Goal: Task Accomplishment & Management: Complete application form

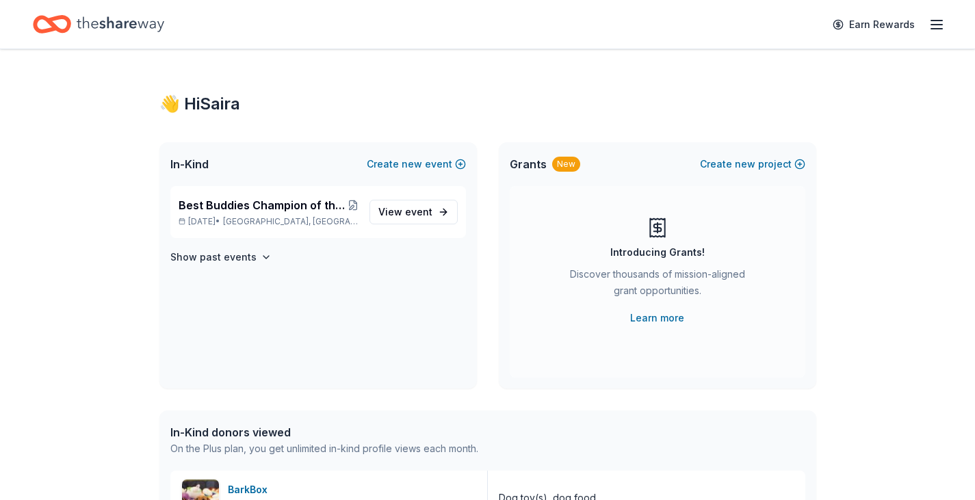
click at [114, 27] on icon "Home" at bounding box center [121, 24] width 88 height 28
drag, startPoint x: 64, startPoint y: 1, endPoint x: 104, endPoint y: 131, distance: 135.4
click at [940, 21] on icon "button" at bounding box center [936, 24] width 16 height 16
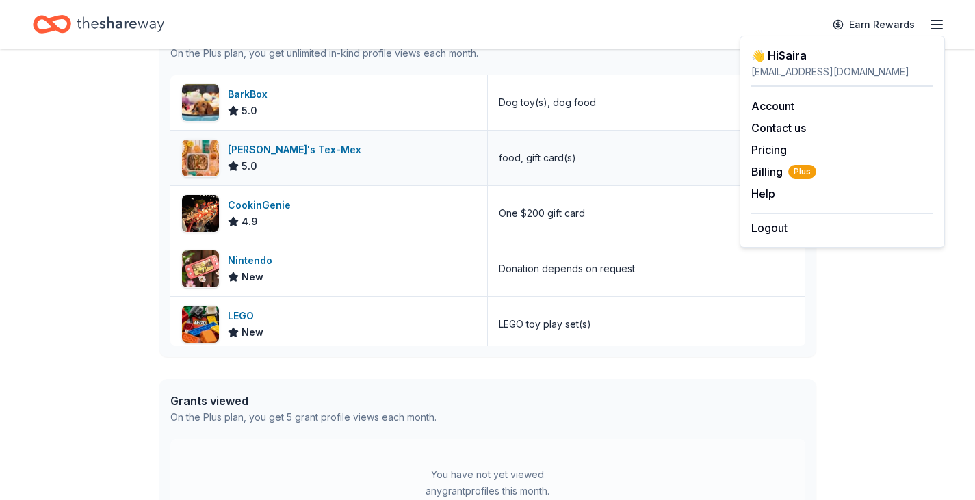
scroll to position [410, 0]
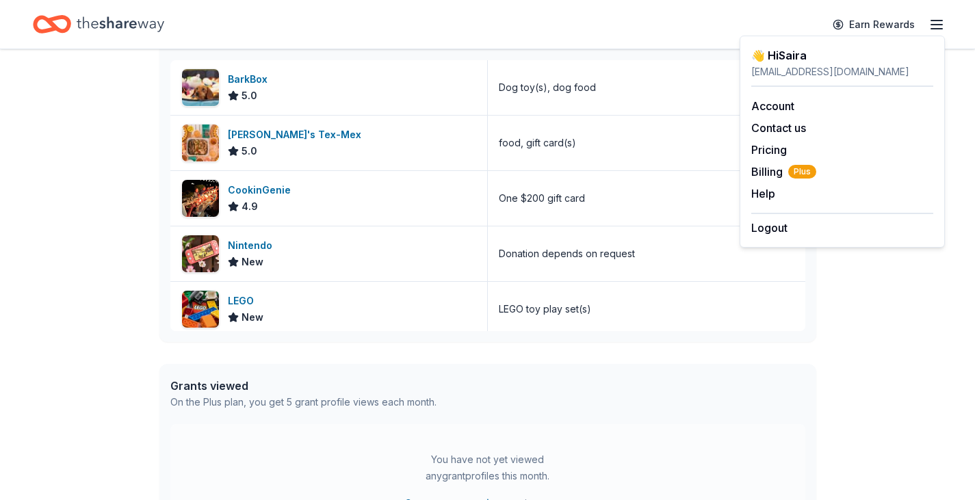
click at [122, 311] on div "👋 Hi Saira In-Kind Create new event Best Buddies Champion of the Year: Columbus…" at bounding box center [487, 116] width 975 height 955
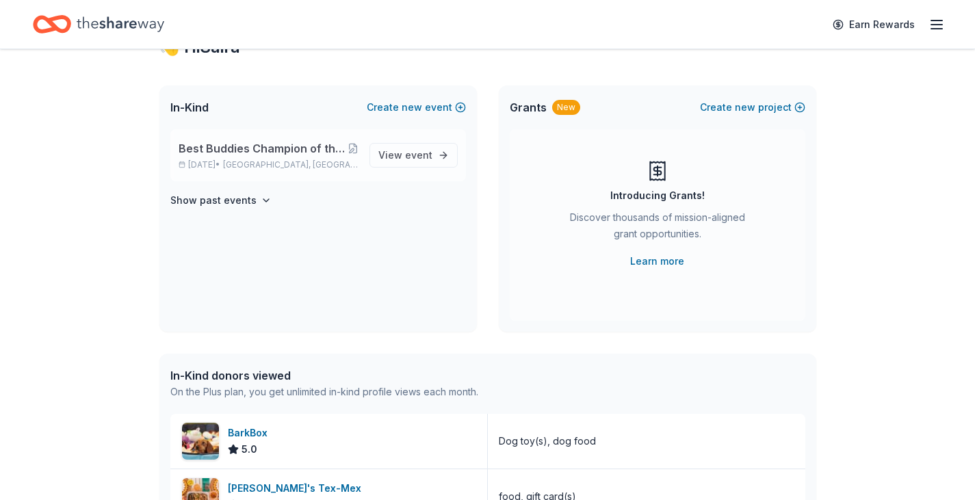
scroll to position [0, 0]
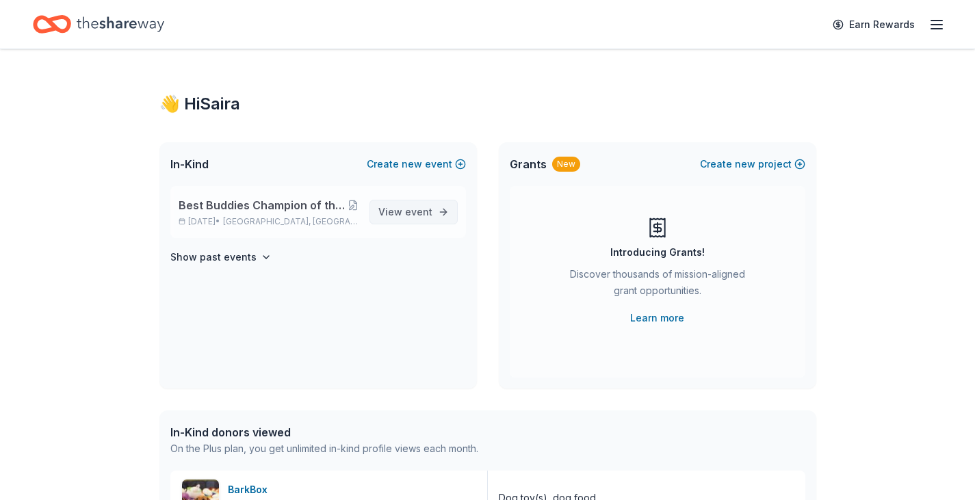
click at [390, 213] on span "View event" at bounding box center [405, 212] width 54 height 16
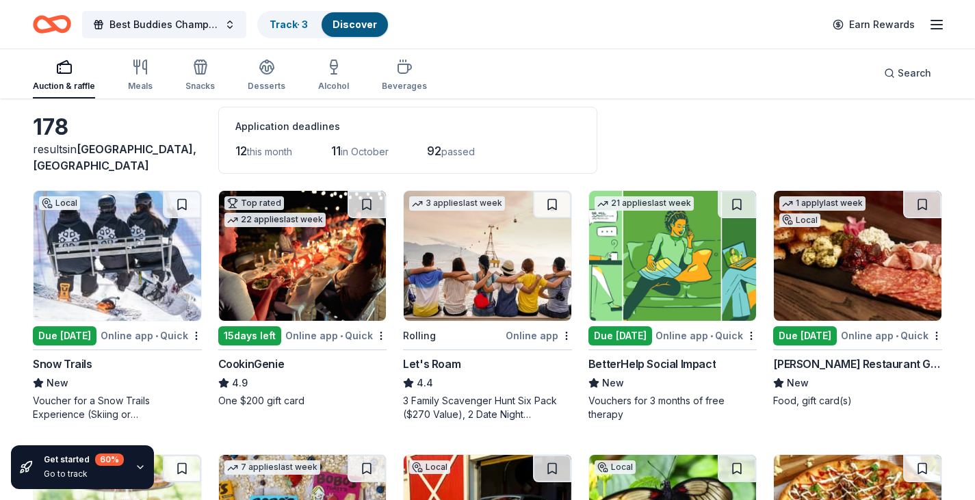
scroll to position [137, 0]
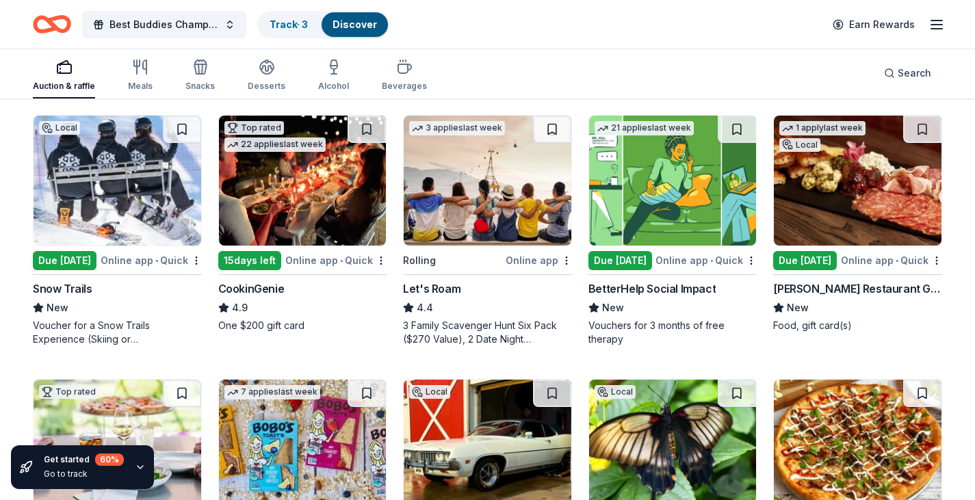
click at [70, 260] on div "Due [DATE]" at bounding box center [65, 260] width 64 height 19
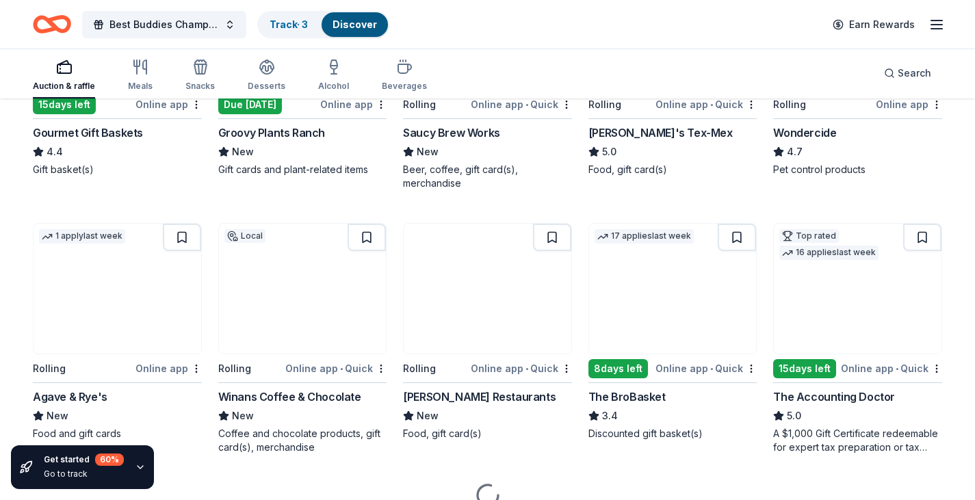
scroll to position [884, 0]
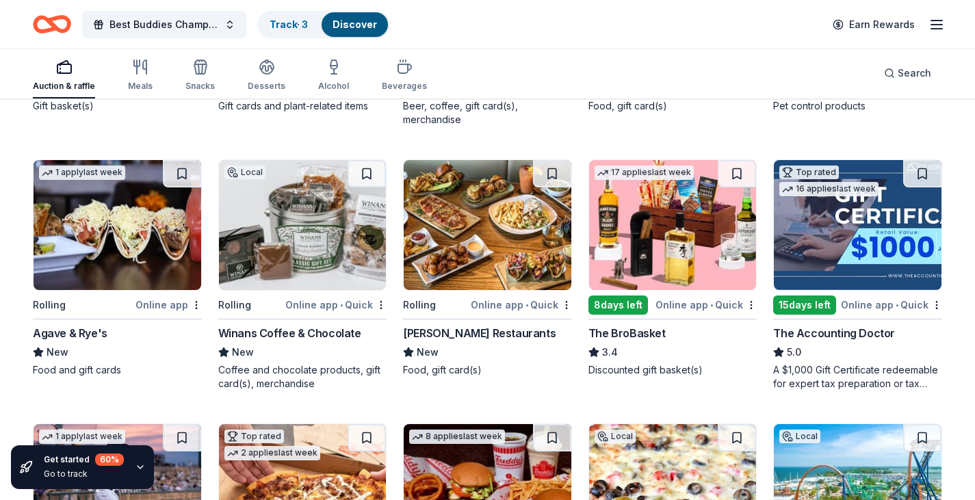
click at [169, 305] on div "Online app" at bounding box center [168, 304] width 66 height 17
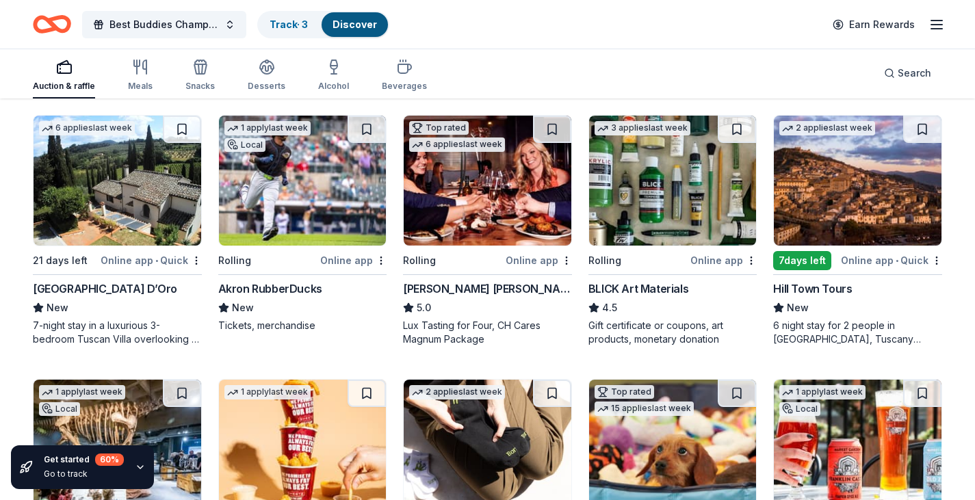
scroll to position [1981, 0]
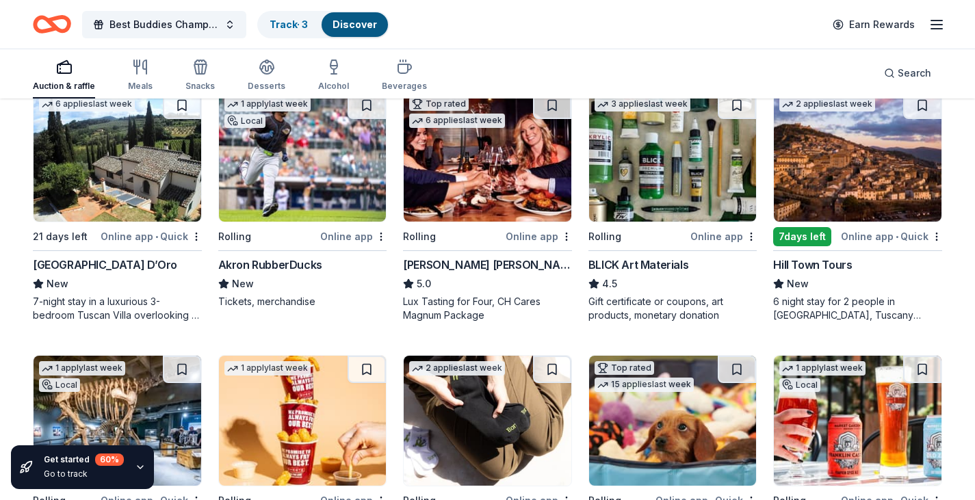
click at [502, 197] on img at bounding box center [487, 157] width 168 height 130
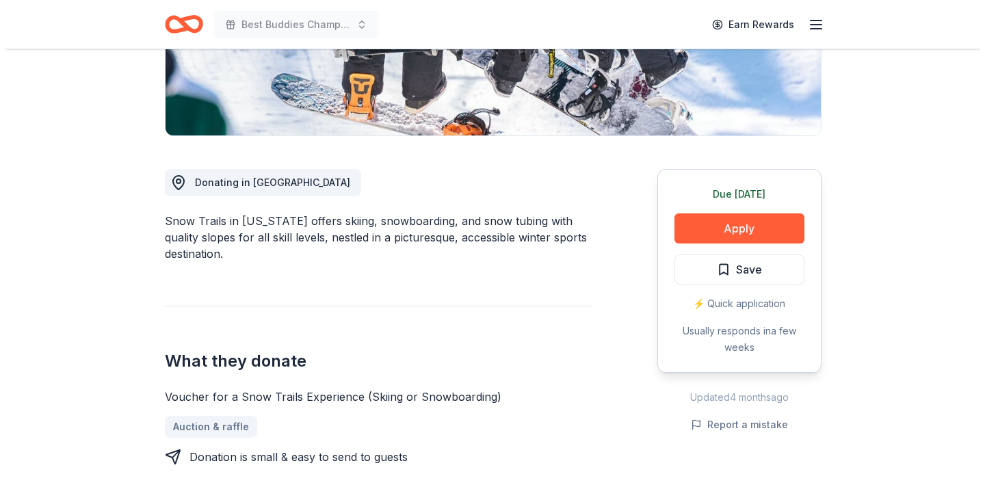
scroll to position [274, 0]
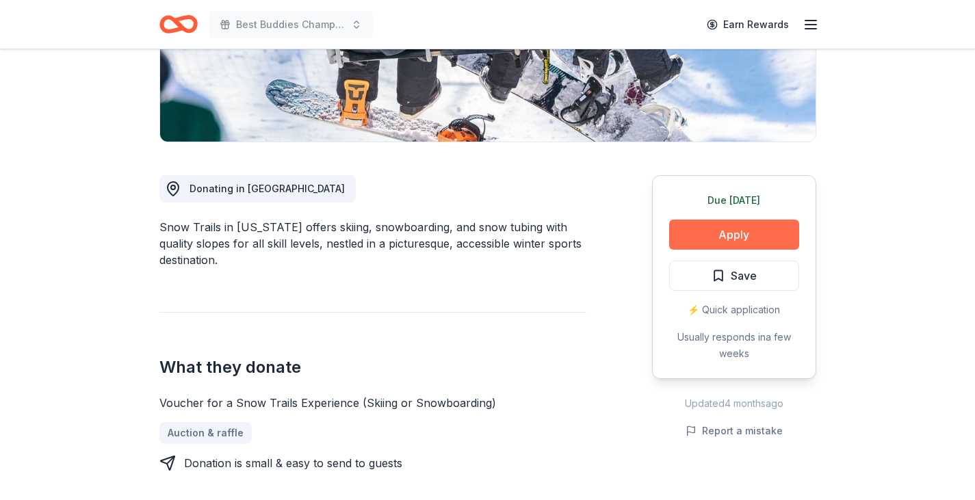
click at [737, 232] on button "Apply" at bounding box center [734, 235] width 130 height 30
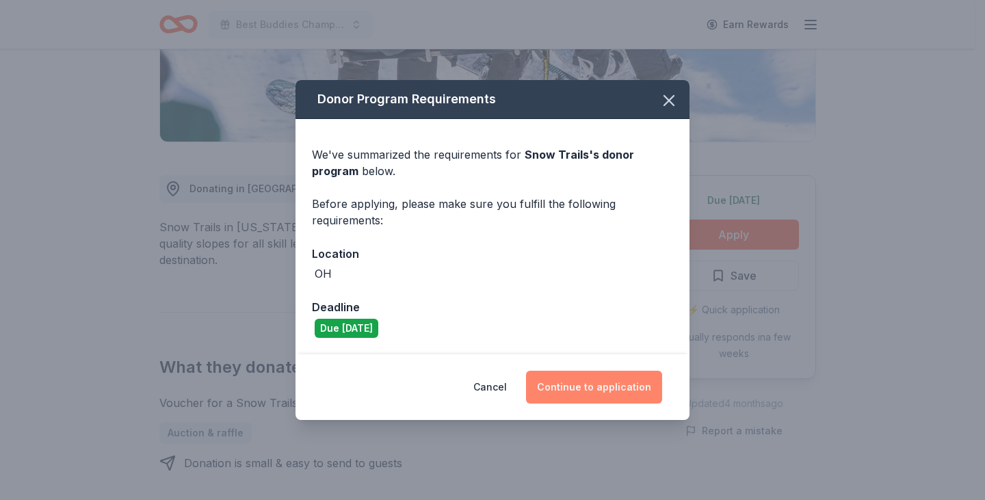
click at [578, 386] on button "Continue to application" at bounding box center [594, 387] width 136 height 33
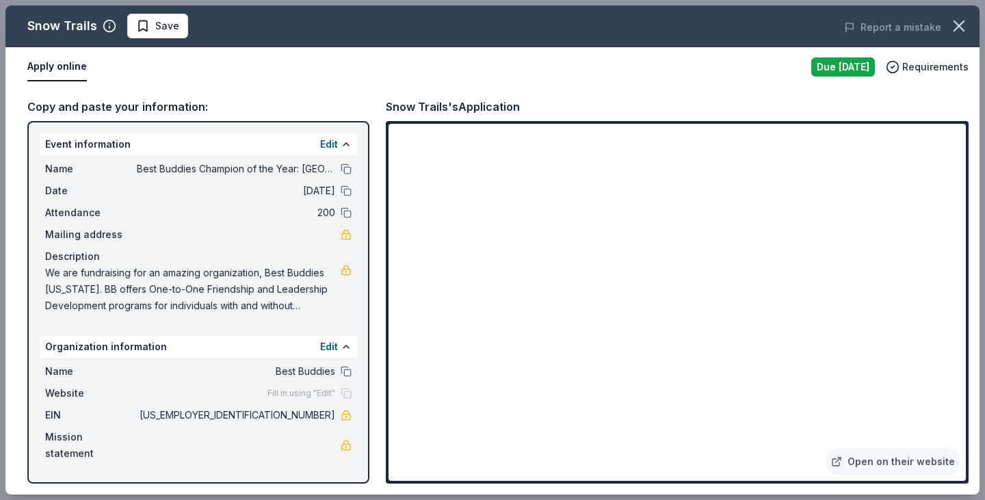
click at [209, 349] on div "Organization information Edit" at bounding box center [198, 347] width 317 height 22
click at [326, 349] on button "Edit" at bounding box center [329, 347] width 18 height 16
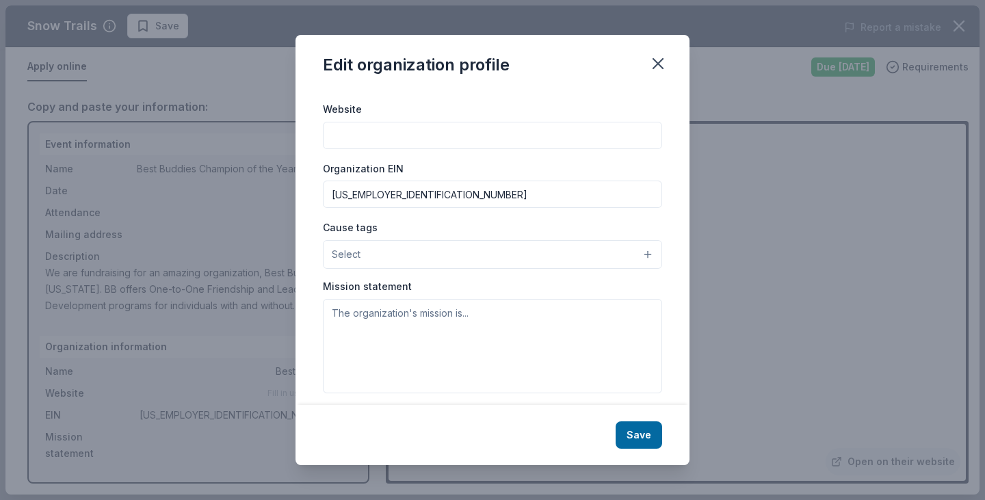
scroll to position [142, 0]
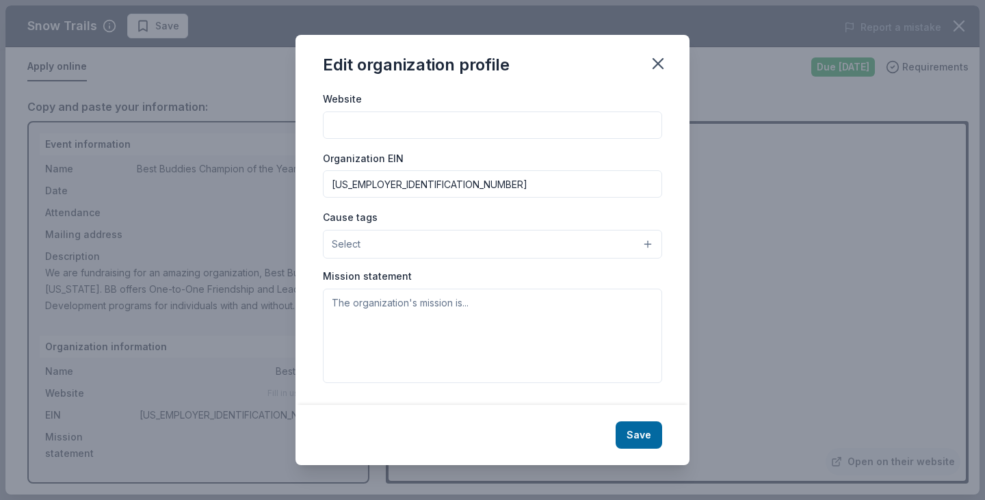
click at [414, 249] on button "Select" at bounding box center [492, 244] width 339 height 29
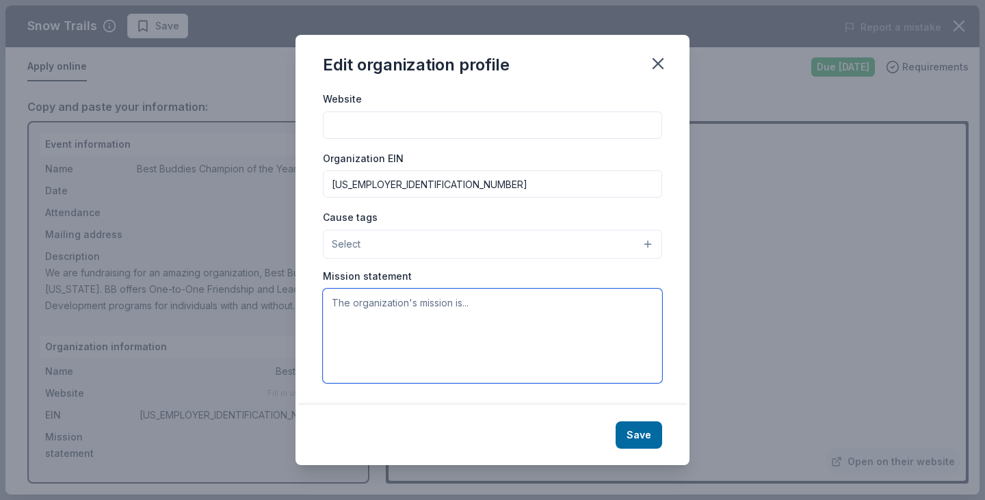
paste textarea "Best Buddies International is a nonprofit 501(c)(3) organization dedicated to e…"
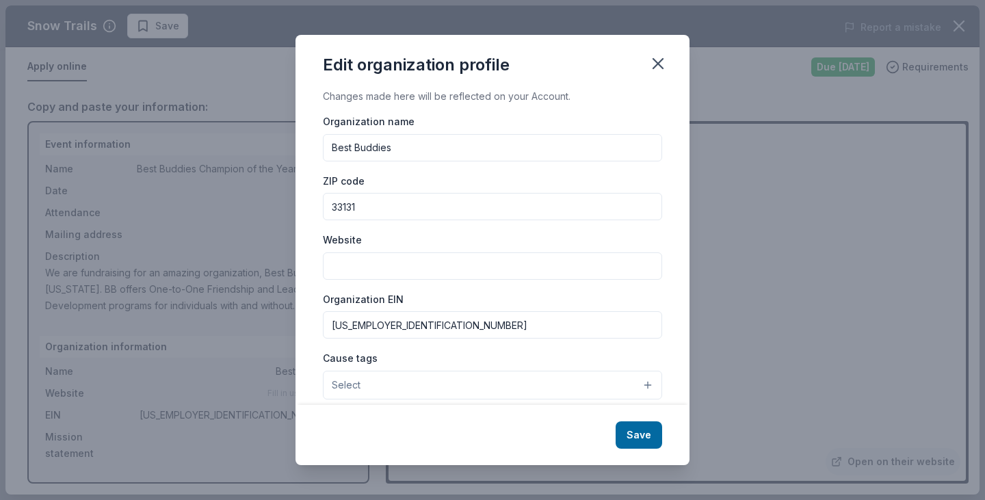
scroll to position [0, 0]
type textarea "Best Buddies International is a nonprofit 501(c)(3) organization dedicated to e…"
paste input "https://www.bestbuddies.org/"
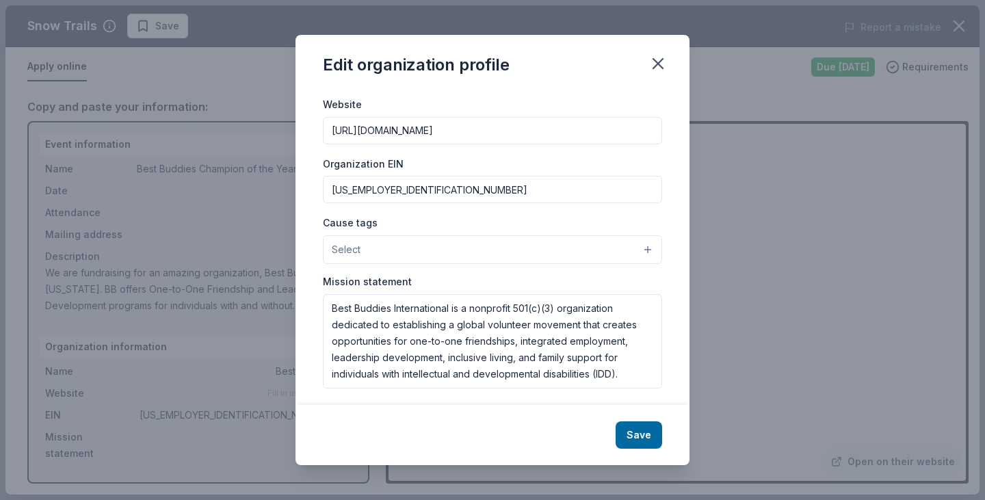
scroll to position [142, 0]
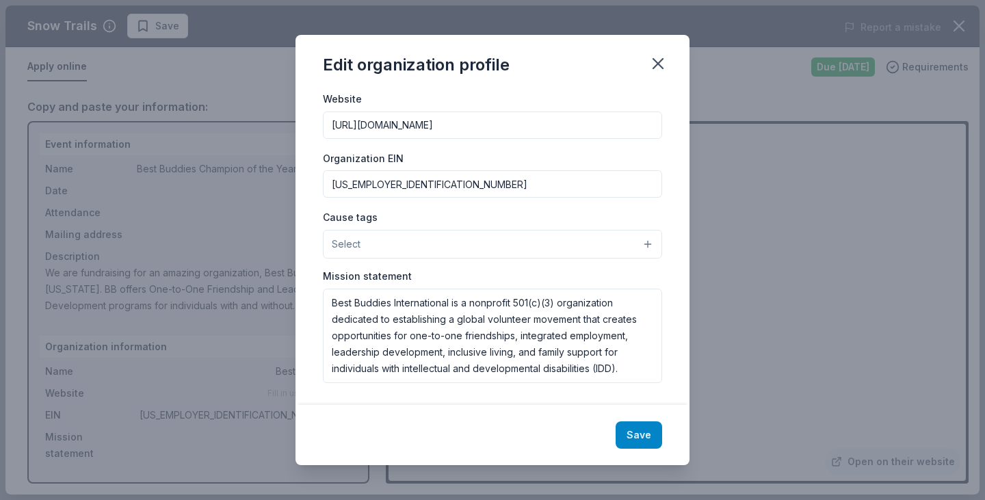
type input "https://www.bestbuddies.org/"
click at [640, 432] on button "Save" at bounding box center [638, 434] width 47 height 27
click at [633, 433] on div "Save" at bounding box center [492, 435] width 394 height 60
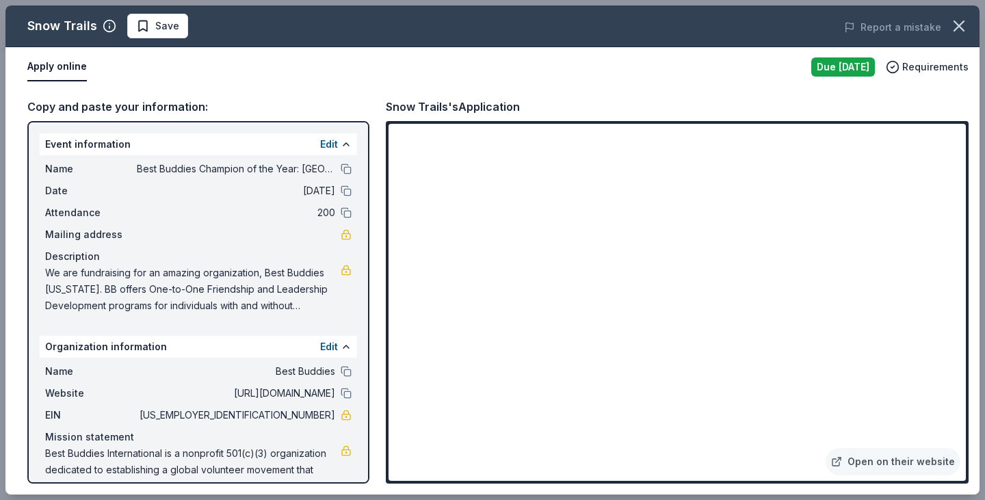
scroll to position [0, 0]
click at [320, 140] on button "Edit" at bounding box center [329, 144] width 18 height 16
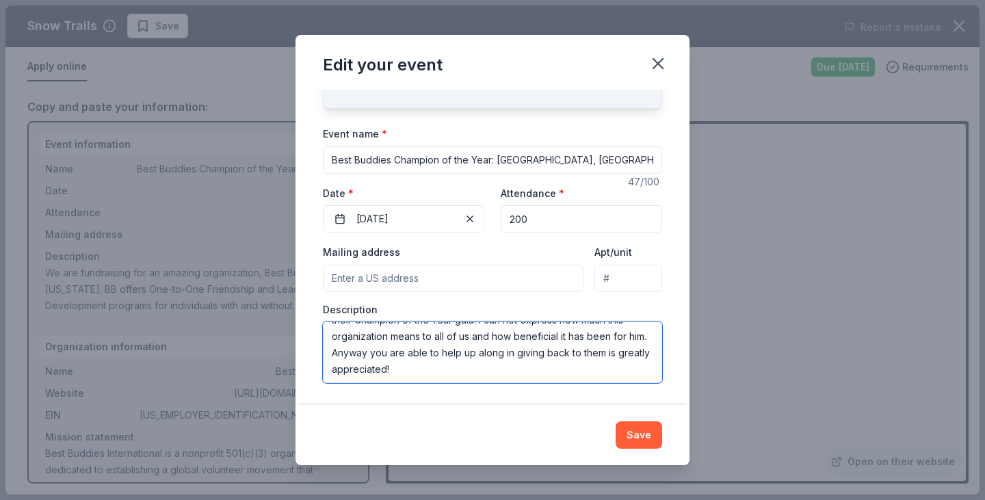
scroll to position [131, 0]
drag, startPoint x: 333, startPoint y: 330, endPoint x: 607, endPoint y: 415, distance: 286.6
click at [558, 383] on div "Description We are fundraising for an amazing organization, Best Buddies Ohio. …" at bounding box center [492, 343] width 339 height 81
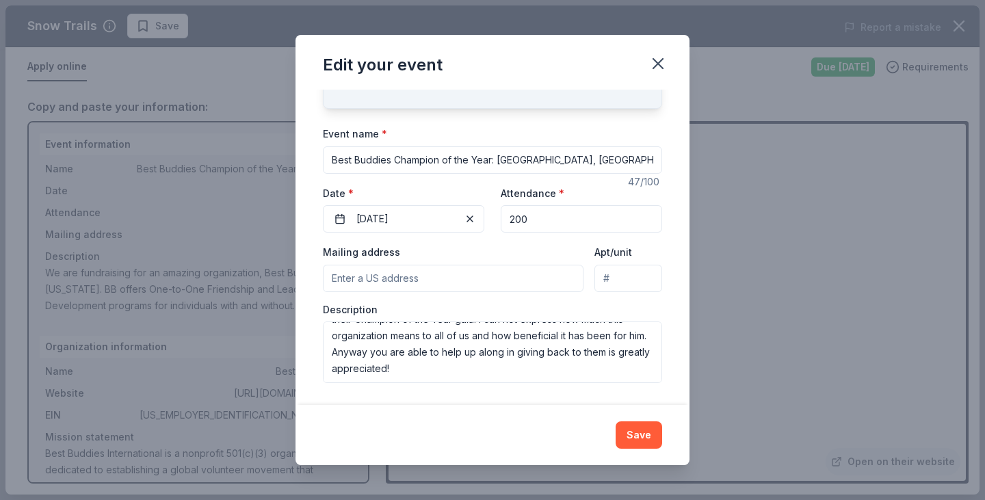
click at [829, 340] on div "Edit your event Changes made here will update the Event too. Update donors you'…" at bounding box center [492, 250] width 985 height 500
click at [727, 343] on div "Edit your event Changes made here will update the Event too. Update donors you'…" at bounding box center [492, 250] width 985 height 500
click at [656, 59] on icon "button" at bounding box center [657, 63] width 19 height 19
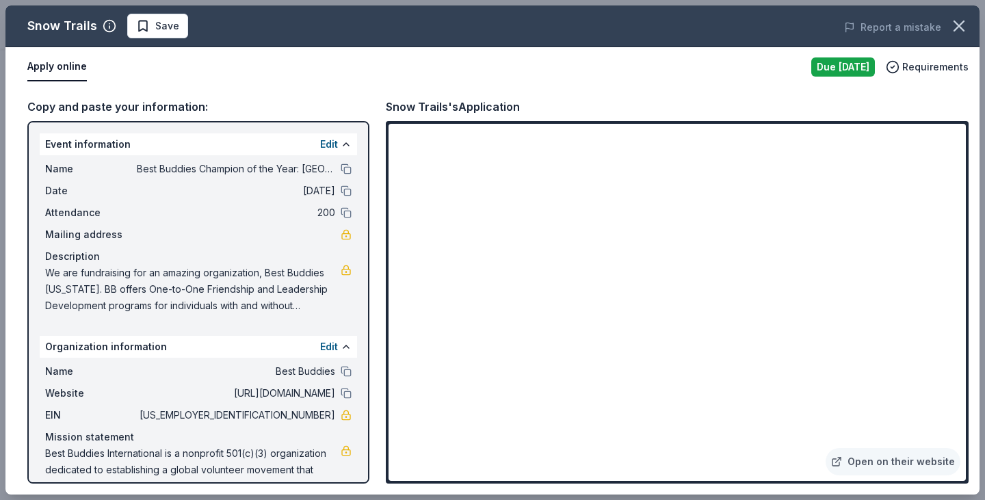
drag, startPoint x: 47, startPoint y: 453, endPoint x: 146, endPoint y: 450, distance: 98.5
click at [133, 454] on span "Best Buddies International is a nonprofit 501(c)(3) organization dedicated to e…" at bounding box center [192, 469] width 295 height 49
click at [320, 347] on button "Edit" at bounding box center [329, 347] width 18 height 16
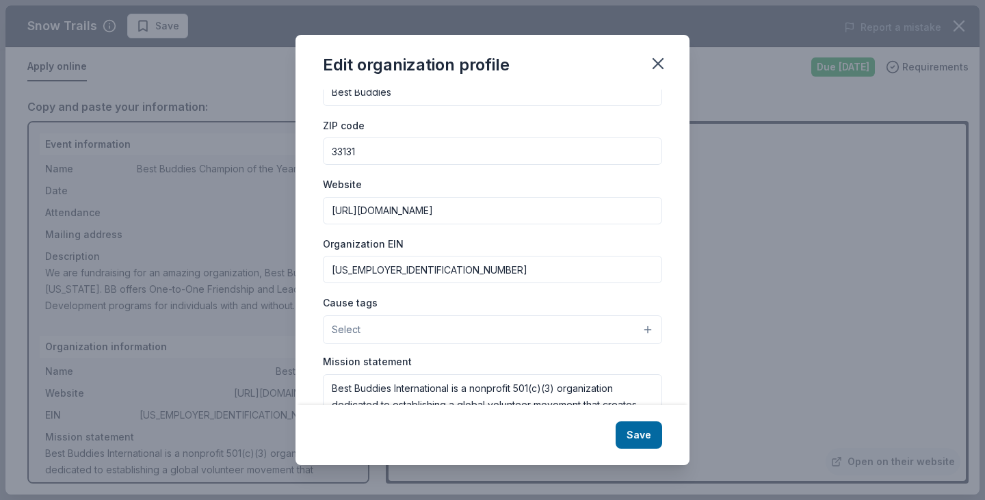
scroll to position [142, 0]
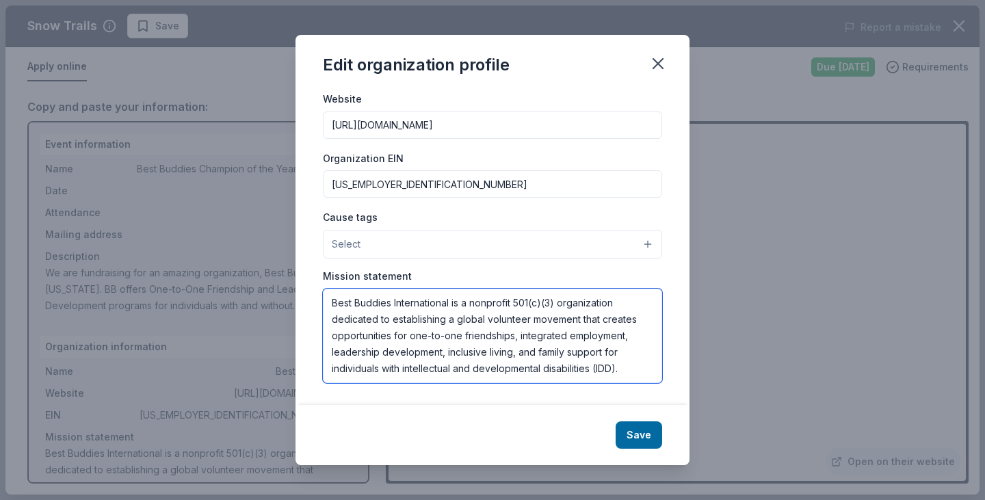
drag, startPoint x: 337, startPoint y: 302, endPoint x: 622, endPoint y: 373, distance: 293.2
click at [622, 373] on textarea "Best Buddies International is a nonprofit 501(c)(3) organization dedicated to e…" at bounding box center [492, 336] width 339 height 94
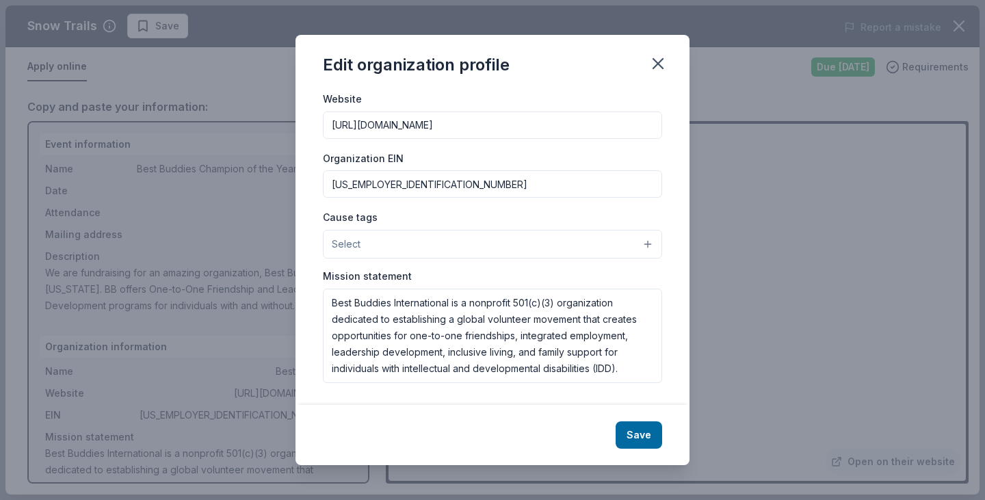
click at [778, 294] on div "Edit organization profile Changes made here will be reflected on your Account. …" at bounding box center [492, 250] width 985 height 500
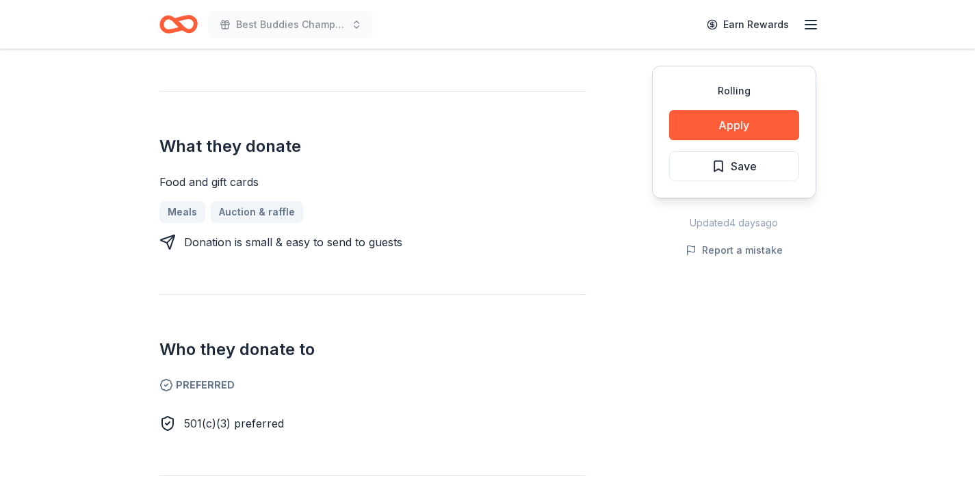
scroll to position [547, 0]
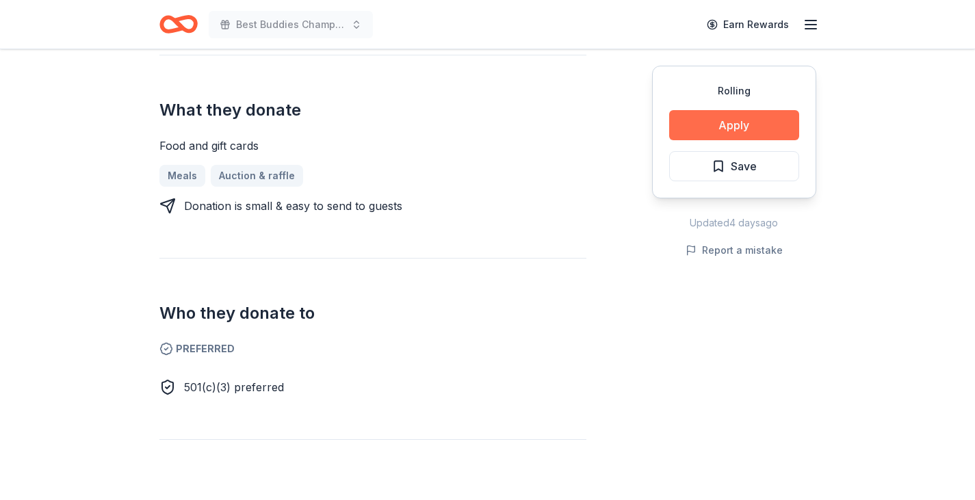
click at [711, 125] on button "Apply" at bounding box center [734, 125] width 130 height 30
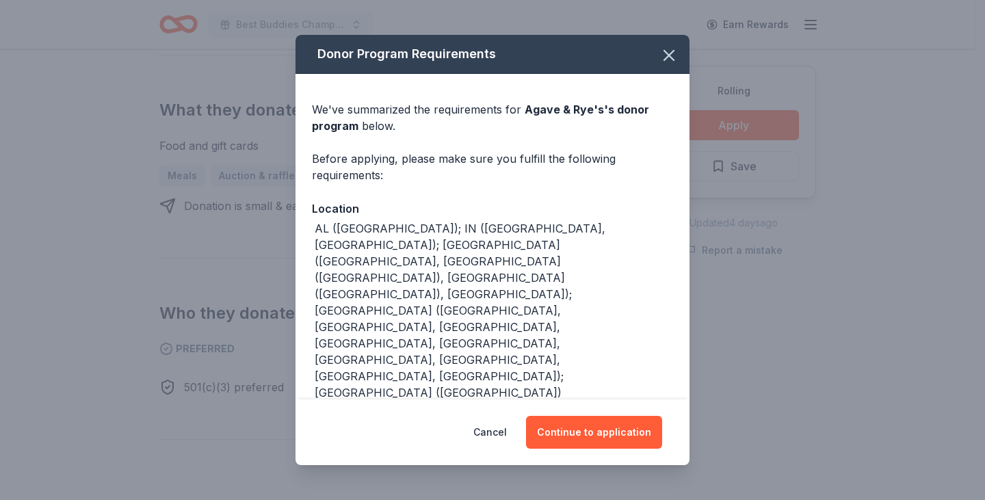
scroll to position [13, 0]
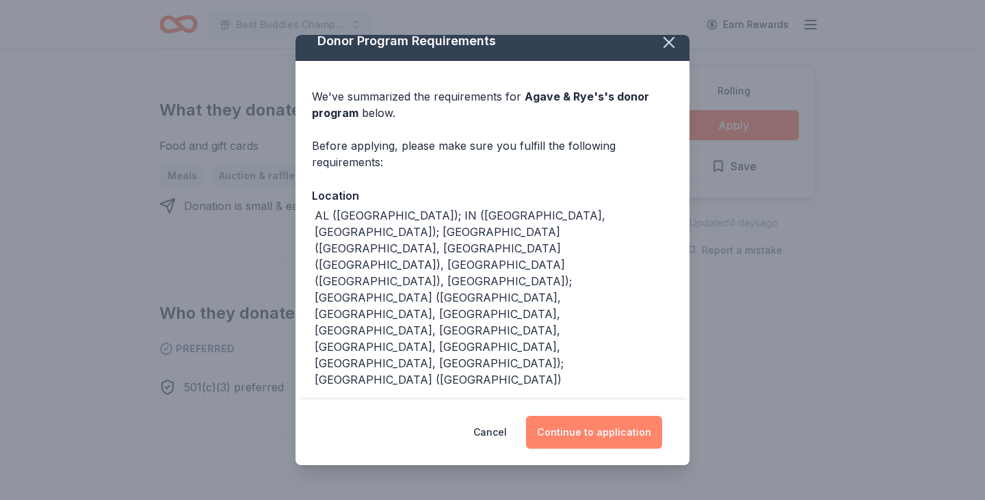
click at [587, 434] on button "Continue to application" at bounding box center [594, 432] width 136 height 33
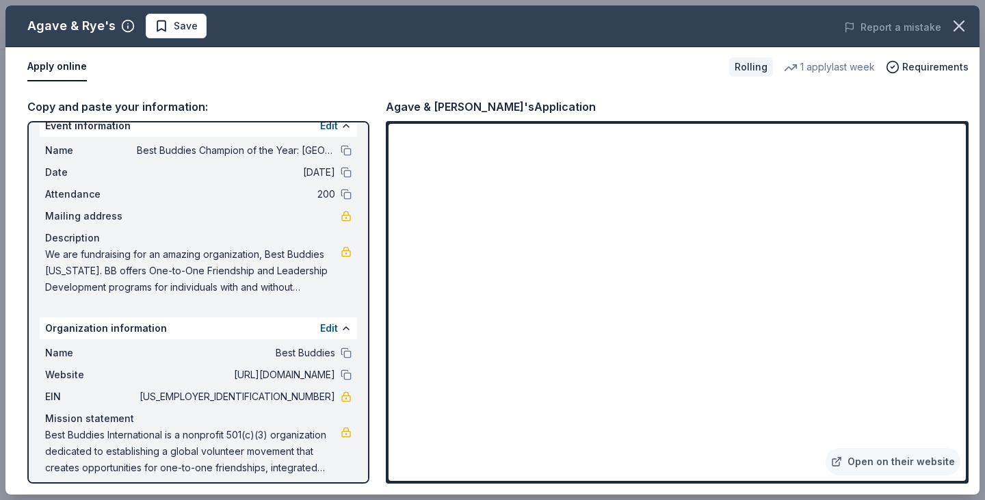
scroll to position [29, 0]
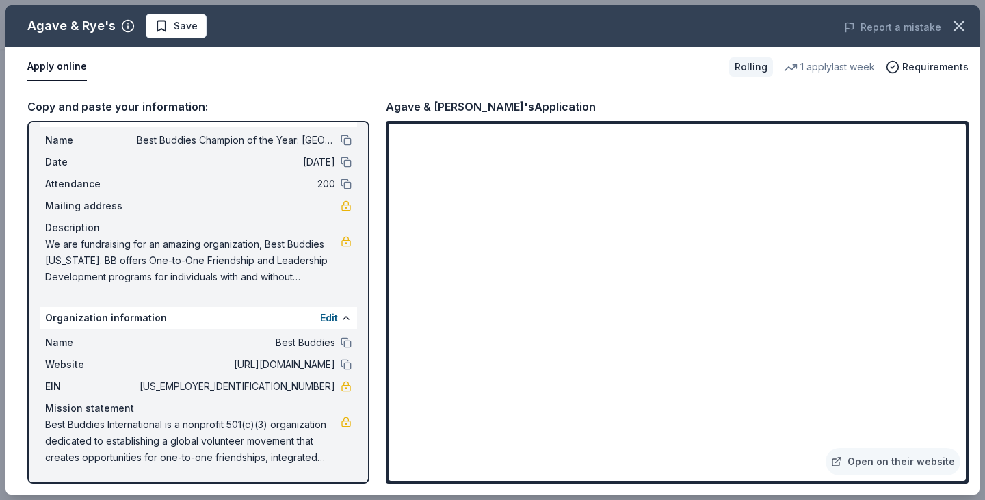
click at [279, 278] on span "We are fundraising for an amazing organization, Best Buddies [US_STATE]. BB off…" at bounding box center [192, 260] width 295 height 49
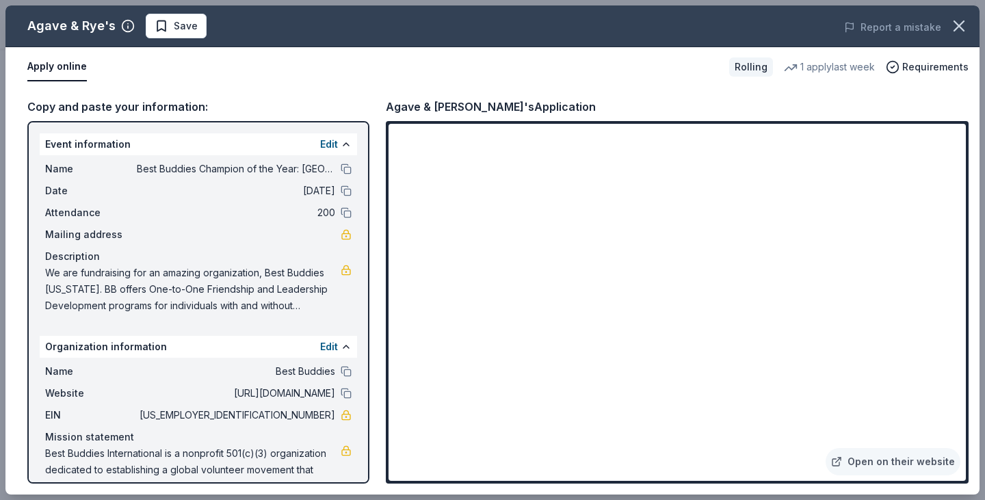
click at [116, 147] on div "Event information Edit" at bounding box center [198, 144] width 317 height 22
click at [47, 66] on button "Apply online" at bounding box center [56, 67] width 59 height 29
click at [142, 145] on div "Event information Edit" at bounding box center [198, 144] width 317 height 22
click at [149, 92] on div "Copy and paste your information: Event information Edit Name Best Buddies Champ…" at bounding box center [492, 291] width 974 height 408
click at [134, 101] on div "Copy and paste your information:" at bounding box center [198, 107] width 342 height 18
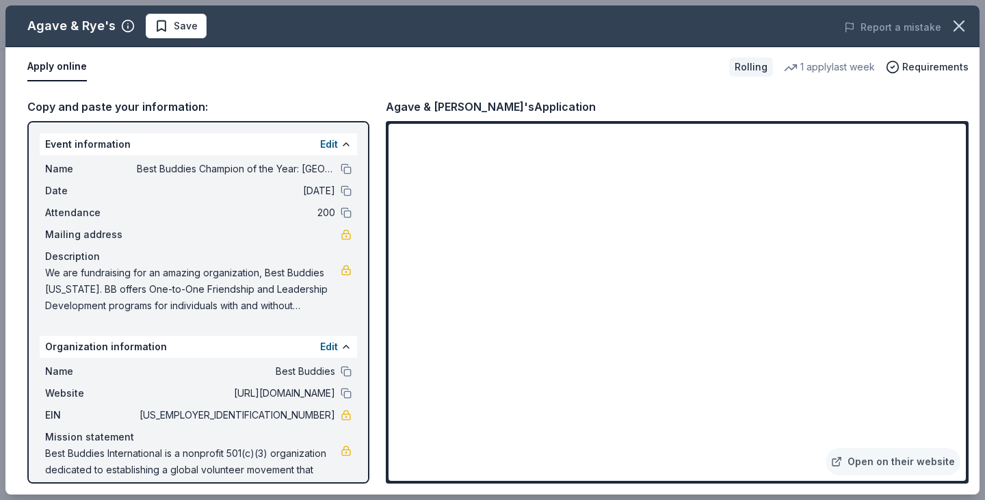
drag, startPoint x: 45, startPoint y: 142, endPoint x: 252, endPoint y: 181, distance: 210.3
click at [252, 181] on div "Event information Edit Name Best Buddies Champion of the Year: Columbus, OH Dat…" at bounding box center [198, 226] width 317 height 186
drag, startPoint x: 45, startPoint y: 170, endPoint x: 269, endPoint y: 199, distance: 225.5
click at [269, 199] on div "Name Best Buddies Champion of the Year: Columbus, OH Date 10/17/25 Attendance 2…" at bounding box center [198, 237] width 317 height 164
drag, startPoint x: 247, startPoint y: 155, endPoint x: 281, endPoint y: 190, distance: 49.3
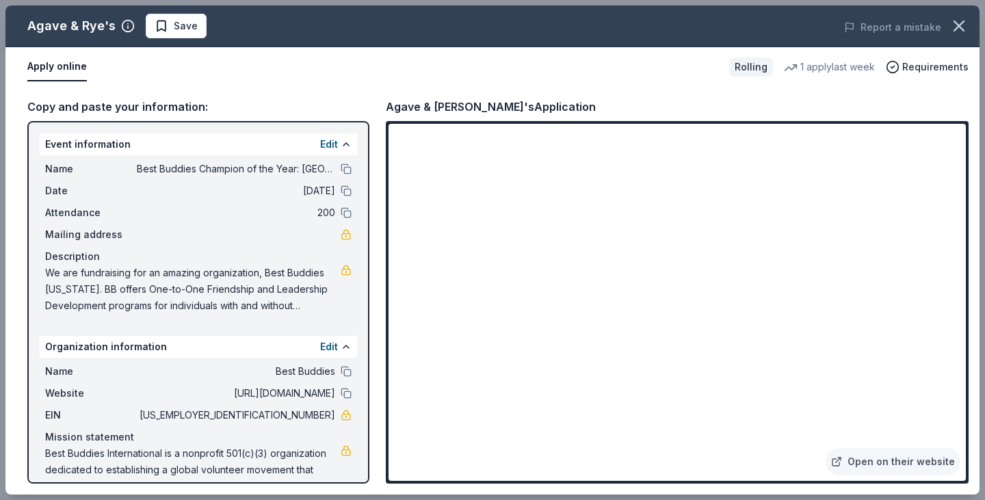
click at [265, 225] on div "Event information Edit Name Best Buddies Champion of the Year: Columbus, OH Dat…" at bounding box center [198, 226] width 317 height 186
click at [320, 148] on button "Edit" at bounding box center [329, 144] width 18 height 16
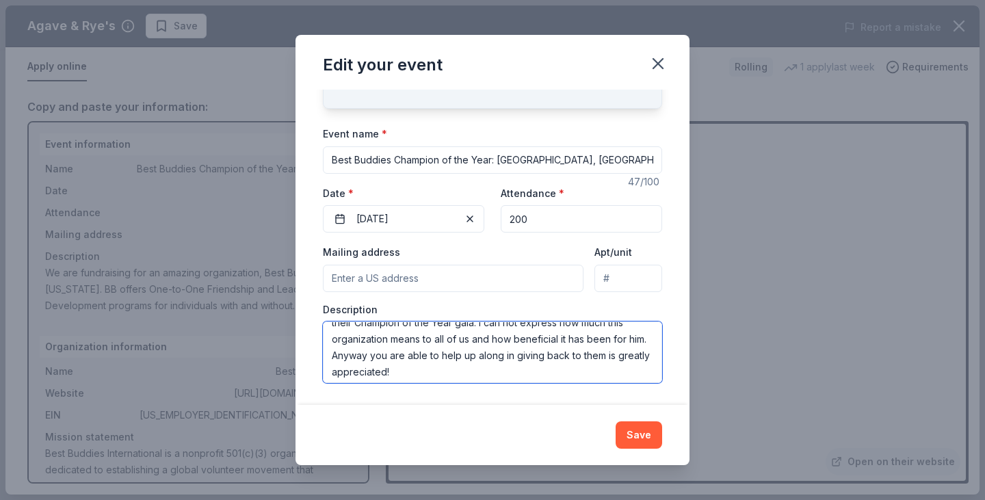
scroll to position [131, 0]
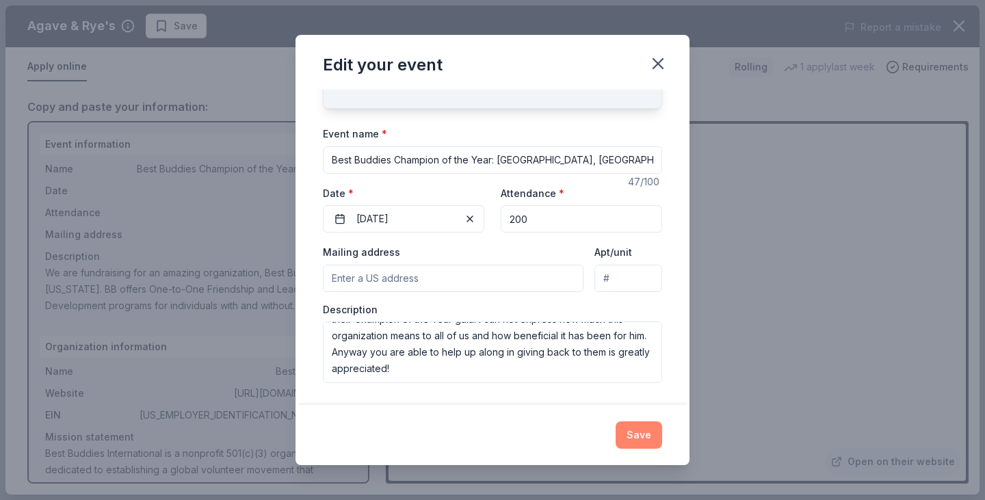
click at [634, 432] on button "Save" at bounding box center [638, 434] width 47 height 27
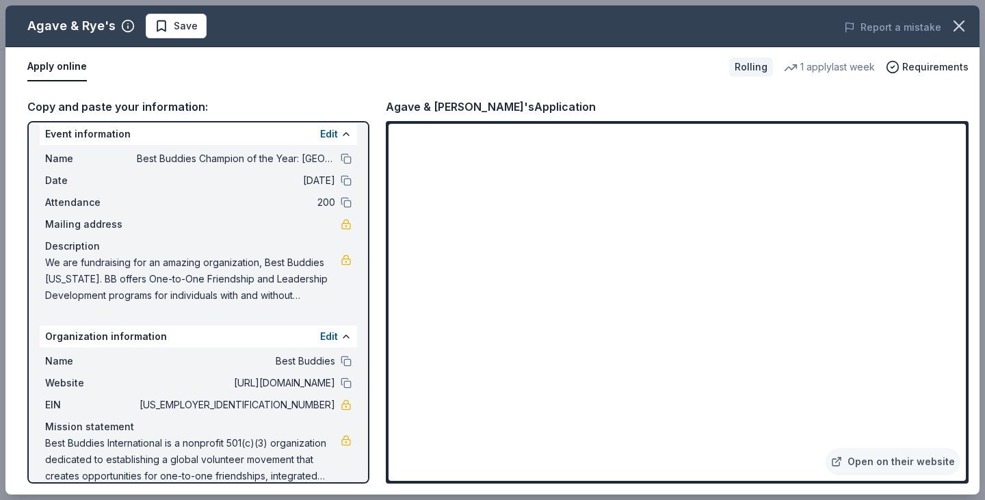
scroll to position [0, 0]
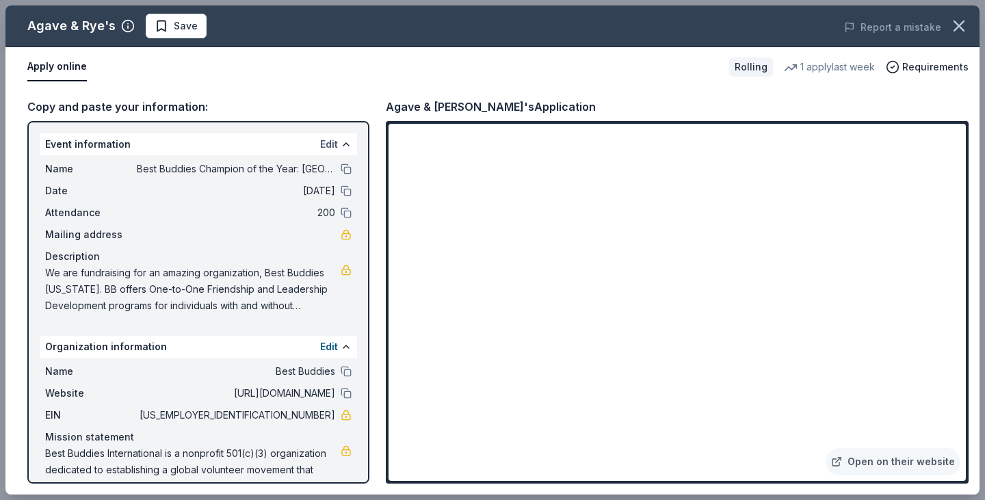
click at [322, 145] on button "Edit" at bounding box center [329, 144] width 18 height 16
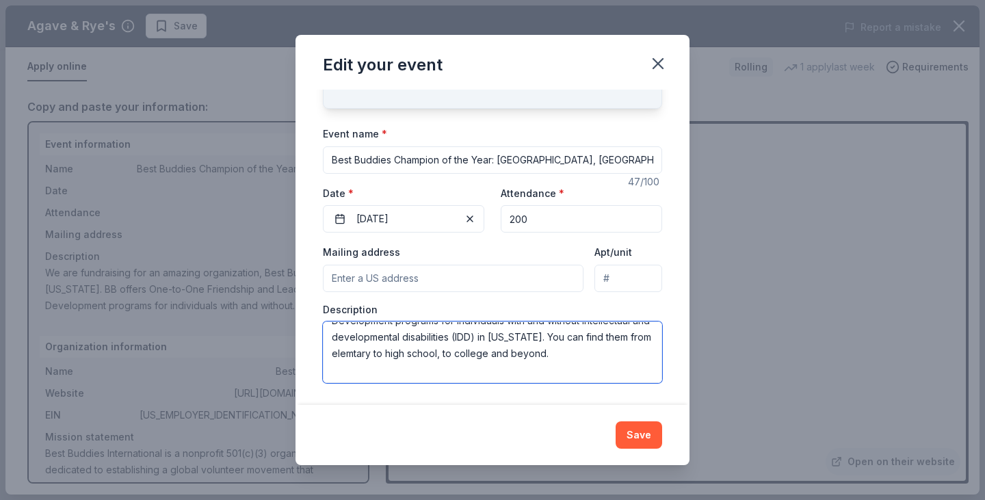
scroll to position [131, 0]
drag, startPoint x: 333, startPoint y: 333, endPoint x: 593, endPoint y: 380, distance: 264.0
click at [593, 380] on textarea "We are fundraising for an amazing organization, Best Buddies [US_STATE]. BB off…" at bounding box center [492, 352] width 339 height 62
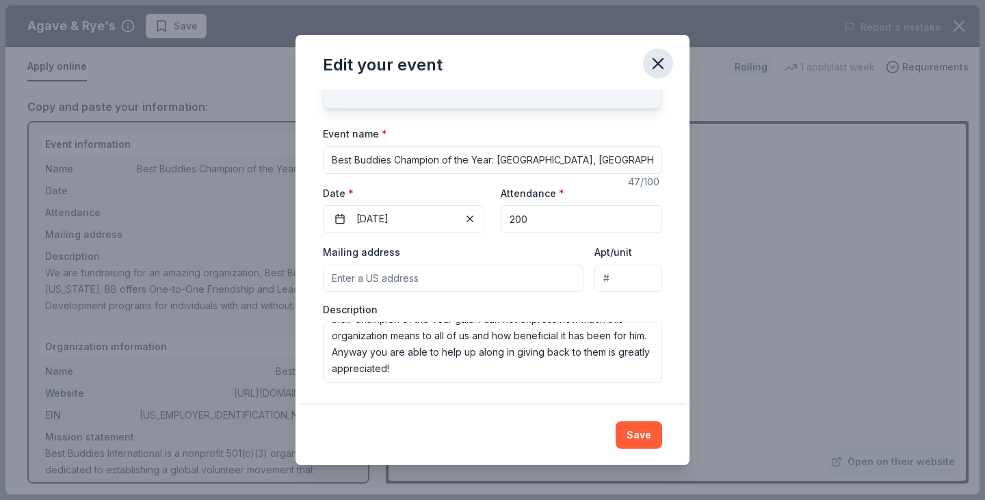
click at [650, 66] on icon "button" at bounding box center [657, 63] width 19 height 19
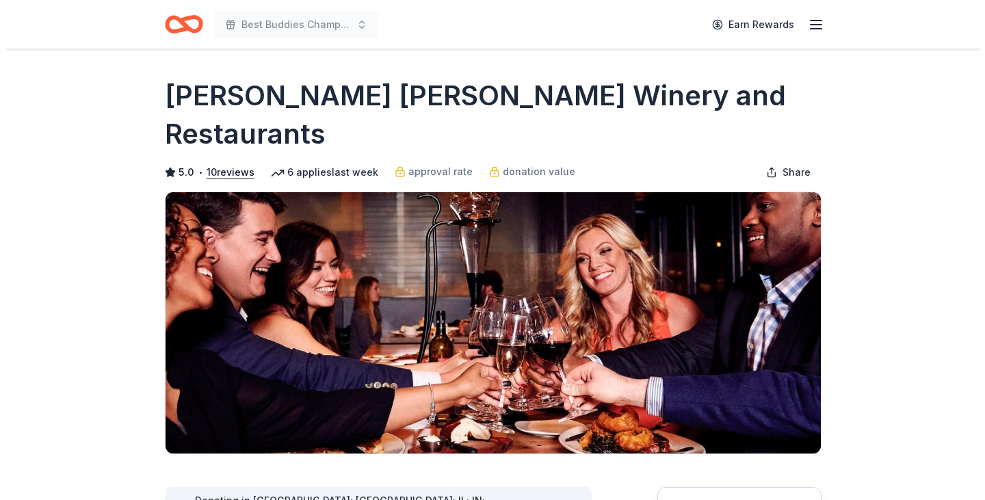
scroll to position [342, 0]
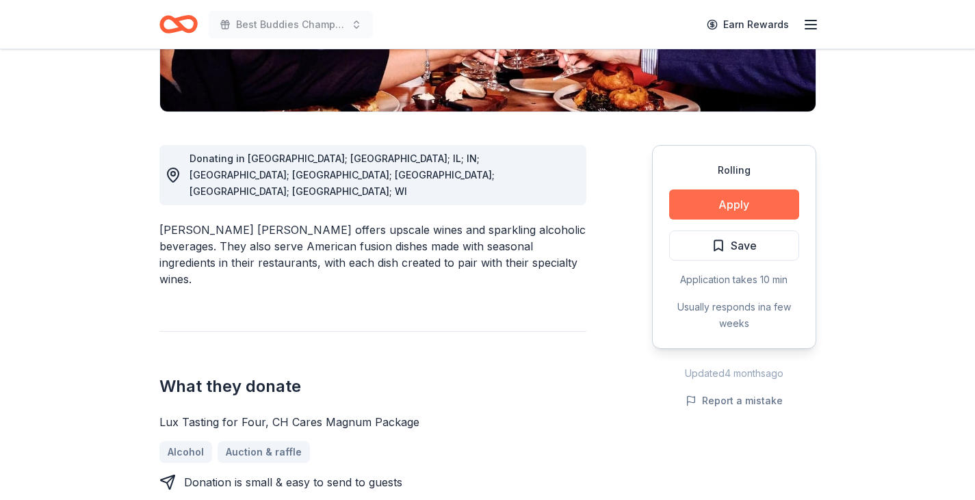
click at [751, 189] on button "Apply" at bounding box center [734, 204] width 130 height 30
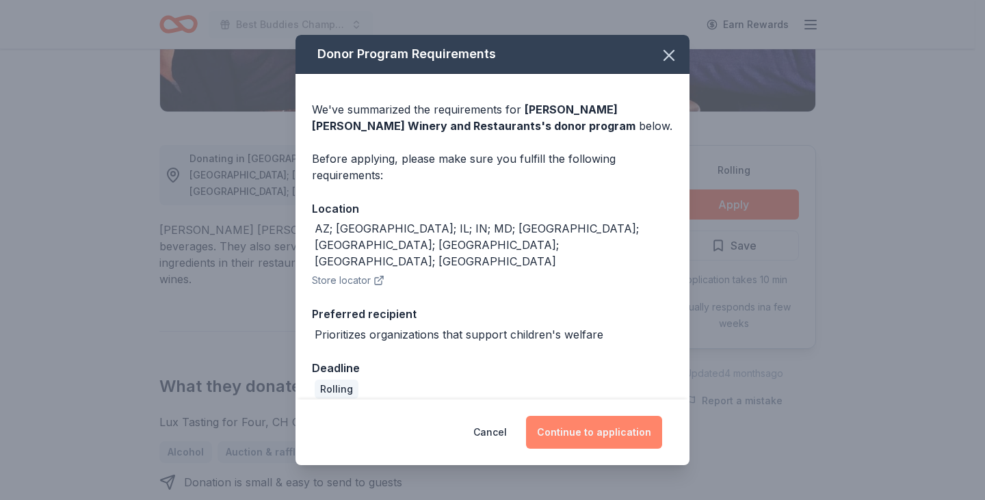
click at [563, 430] on button "Continue to application" at bounding box center [594, 432] width 136 height 33
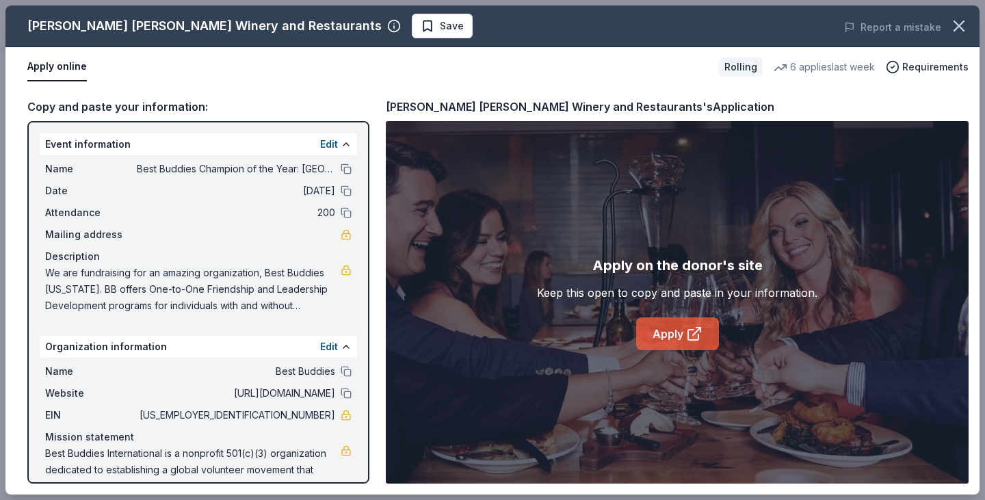
click at [699, 338] on icon at bounding box center [694, 334] width 16 height 16
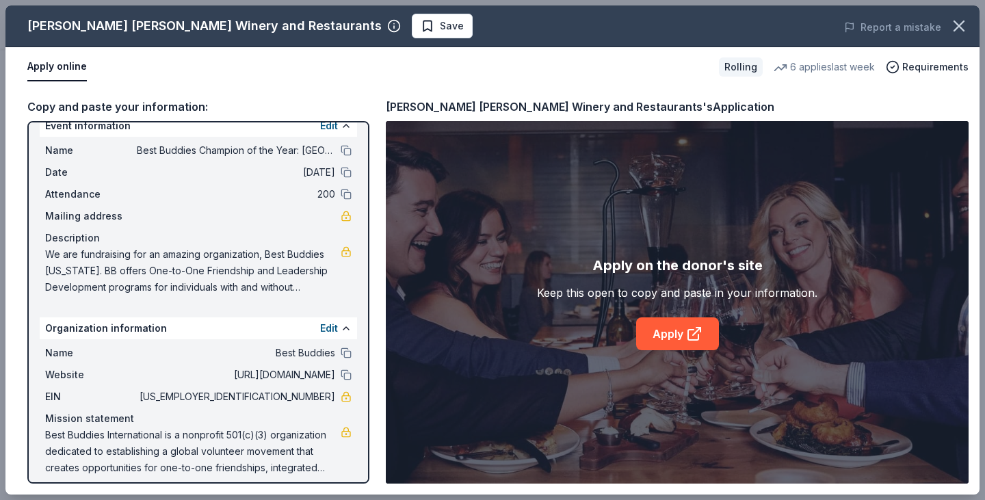
scroll to position [29, 0]
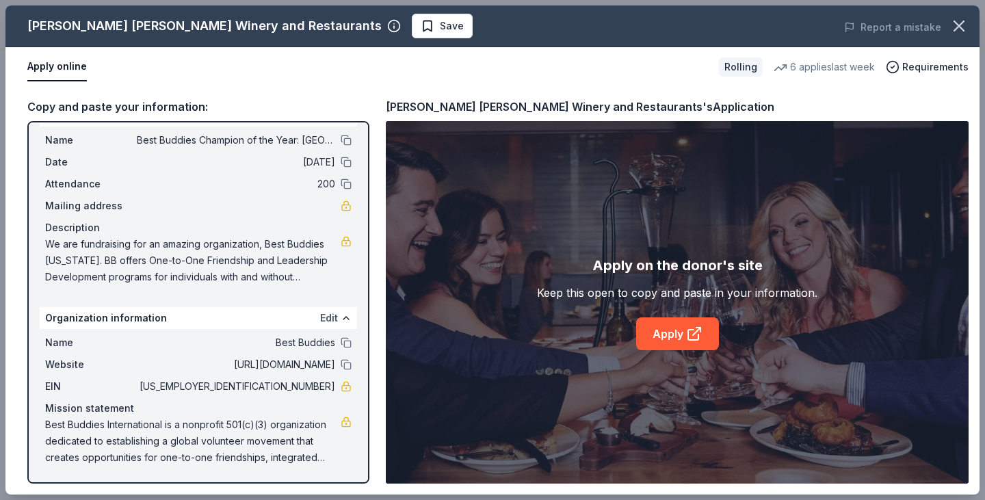
click at [320, 319] on button "Edit" at bounding box center [329, 318] width 18 height 16
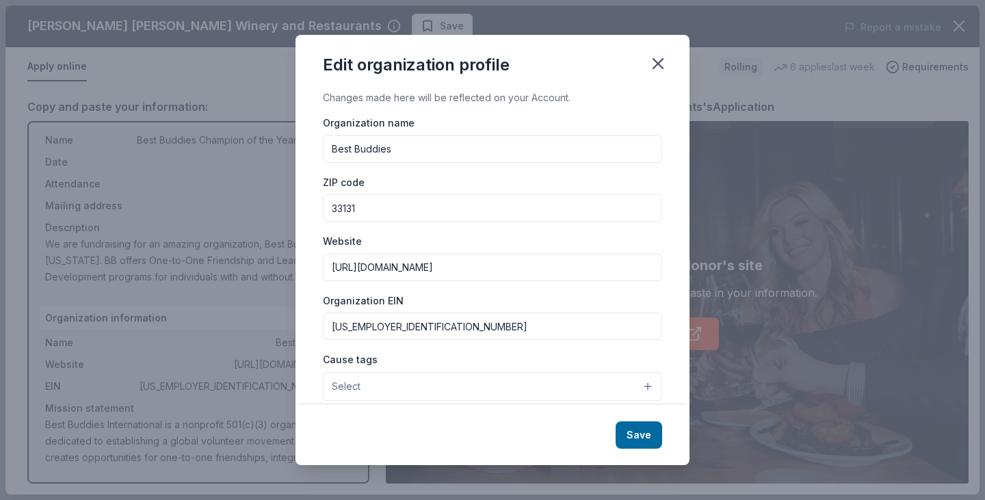
scroll to position [142, 0]
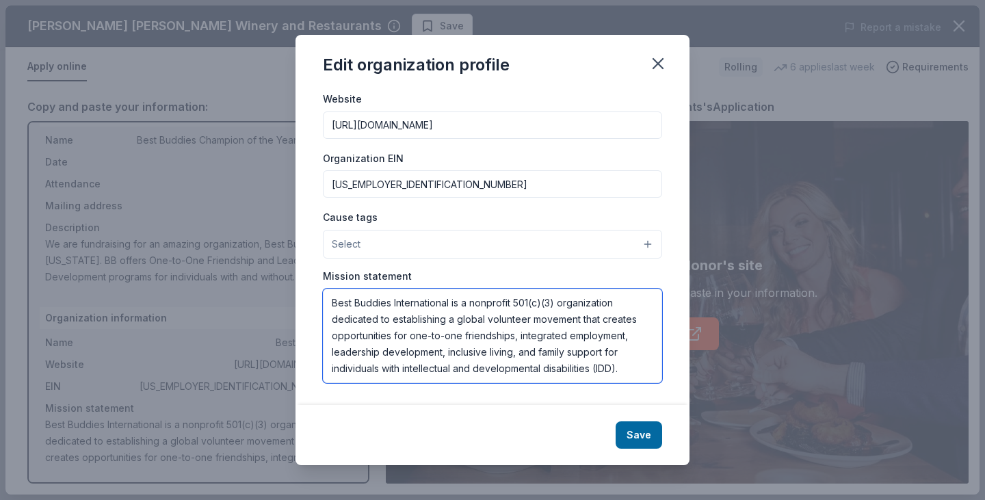
drag, startPoint x: 334, startPoint y: 300, endPoint x: 629, endPoint y: 374, distance: 304.5
click at [629, 374] on textarea "Best Buddies International is a nonprofit 501(c)(3) organization dedicated to e…" at bounding box center [492, 336] width 339 height 94
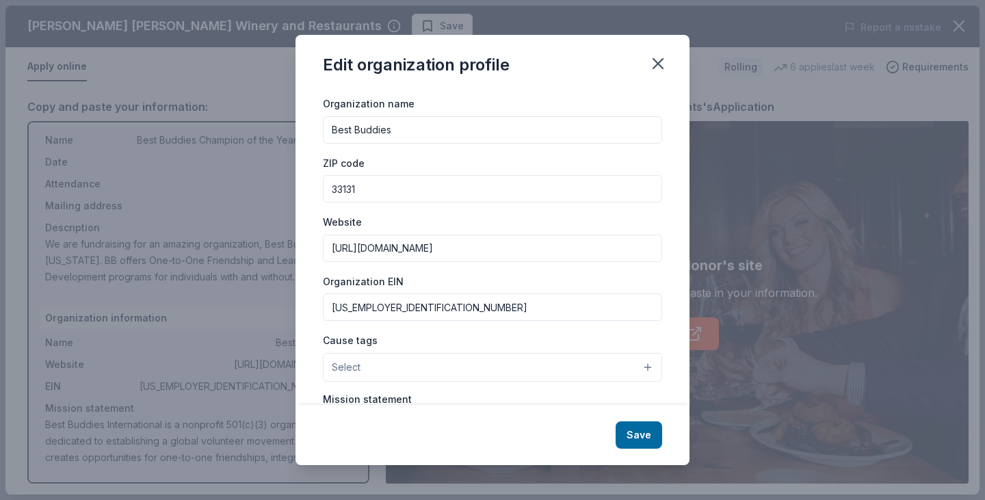
scroll to position [5, 0]
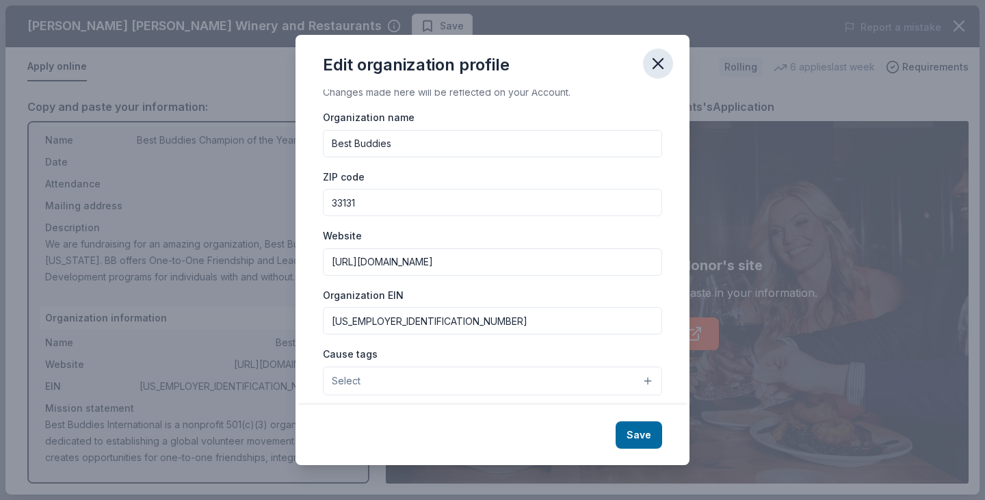
click at [661, 55] on icon "button" at bounding box center [657, 63] width 19 height 19
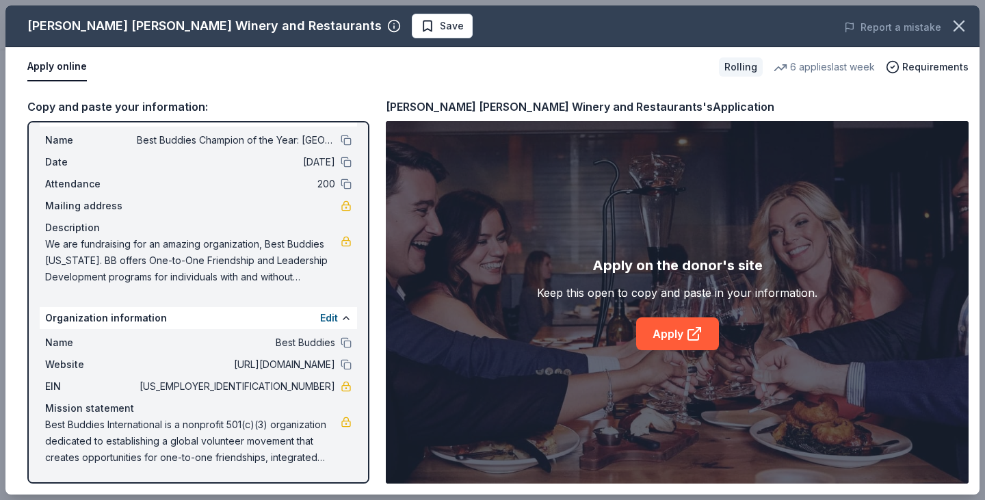
scroll to position [0, 0]
click at [341, 246] on link at bounding box center [346, 241] width 11 height 11
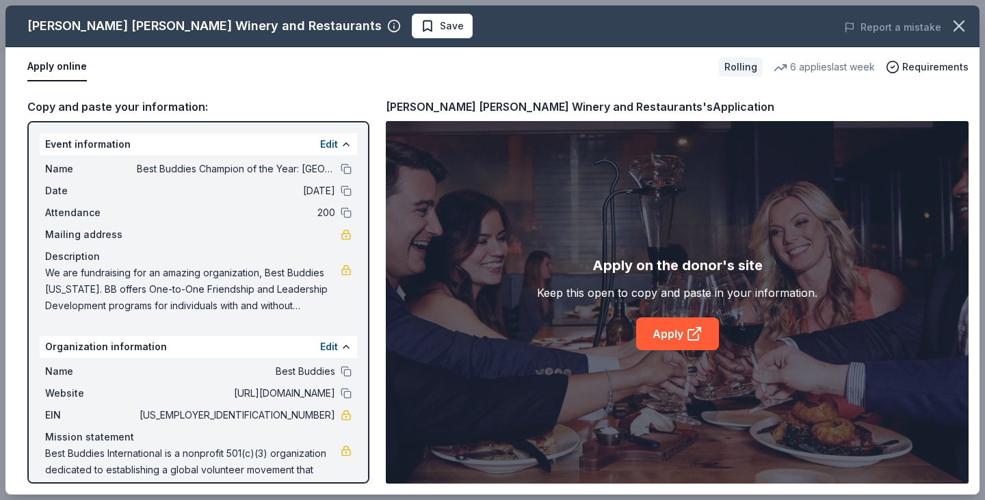
click at [306, 142] on div "Event information Edit" at bounding box center [198, 144] width 317 height 22
click at [320, 142] on button "Edit" at bounding box center [329, 144] width 18 height 16
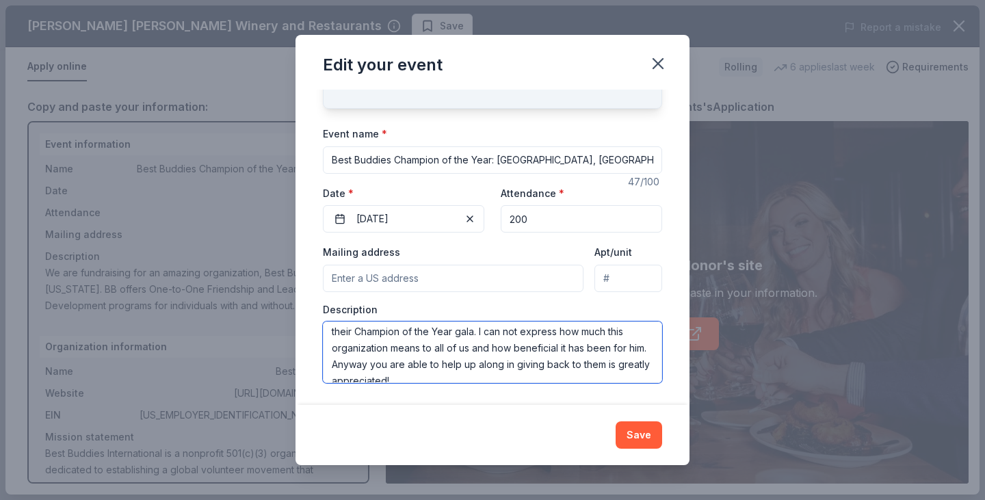
scroll to position [131, 0]
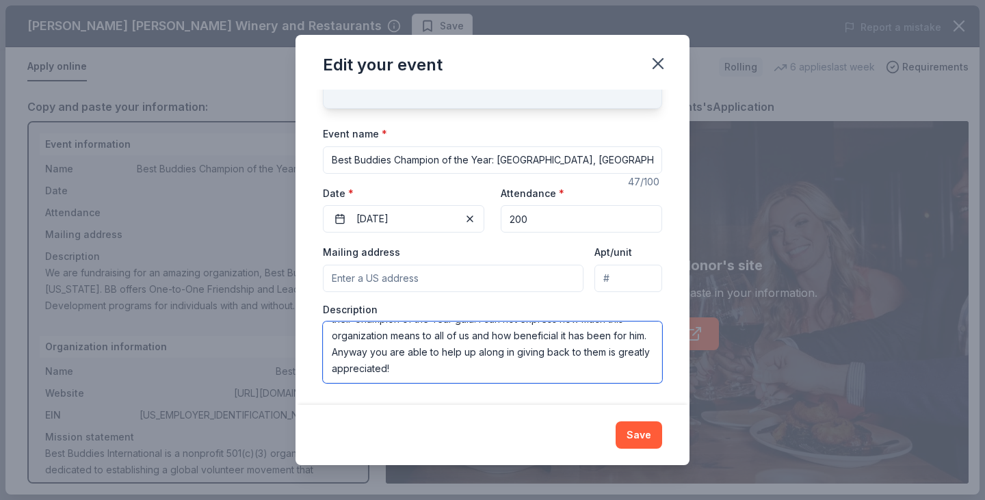
drag, startPoint x: 332, startPoint y: 370, endPoint x: 582, endPoint y: 373, distance: 250.3
click at [582, 373] on textarea "We are fundraising for an amazing organization, Best Buddies [US_STATE]. BB off…" at bounding box center [492, 352] width 339 height 62
